Goal: Information Seeking & Learning: Learn about a topic

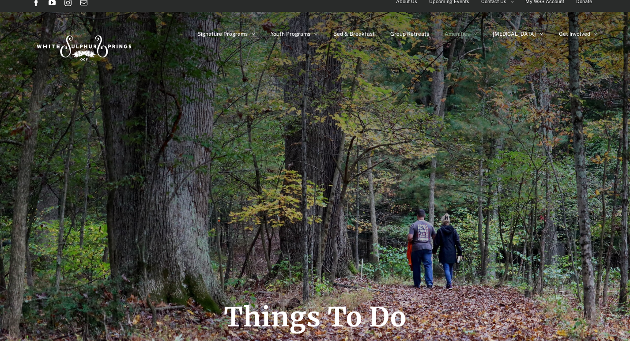
scroll to position [7, 0]
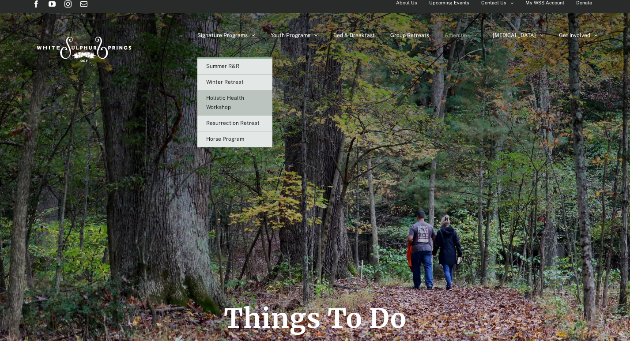
click at [244, 101] on span "Holistic Health Workshop" at bounding box center [225, 102] width 38 height 15
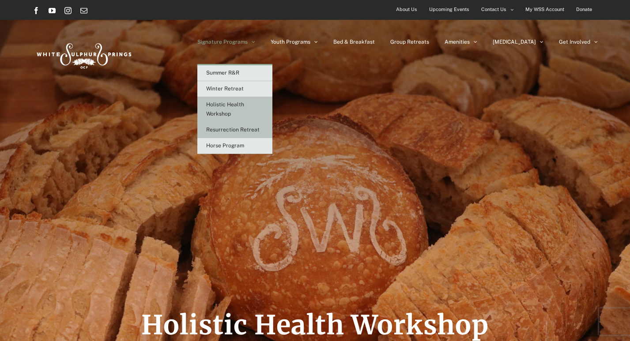
click at [259, 132] on span "Resurrection Retreat" at bounding box center [232, 130] width 53 height 6
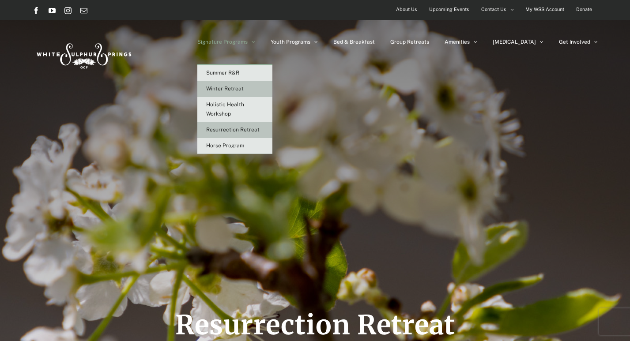
click at [244, 91] on span "Winter Retreat" at bounding box center [224, 89] width 37 height 6
